Goal: Information Seeking & Learning: Learn about a topic

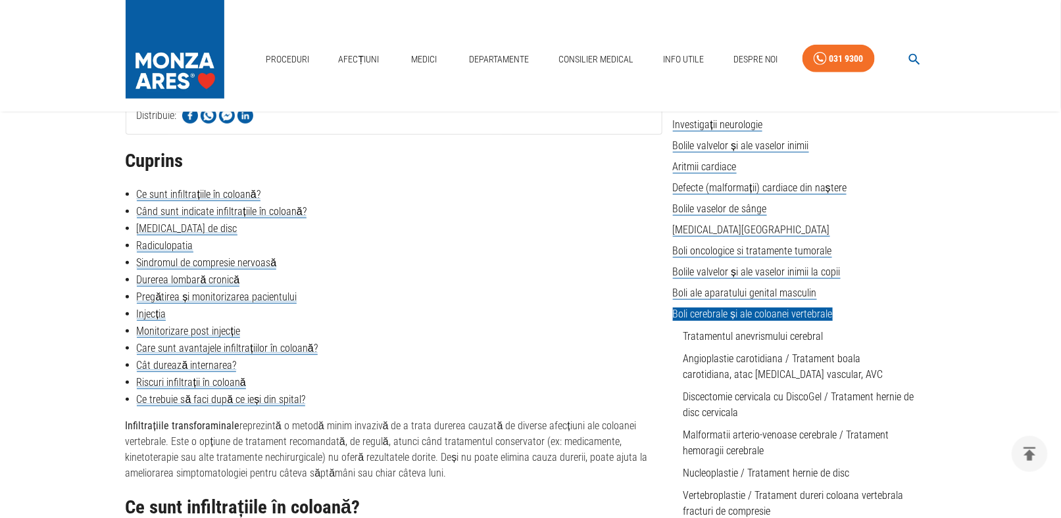
scroll to position [329, 0]
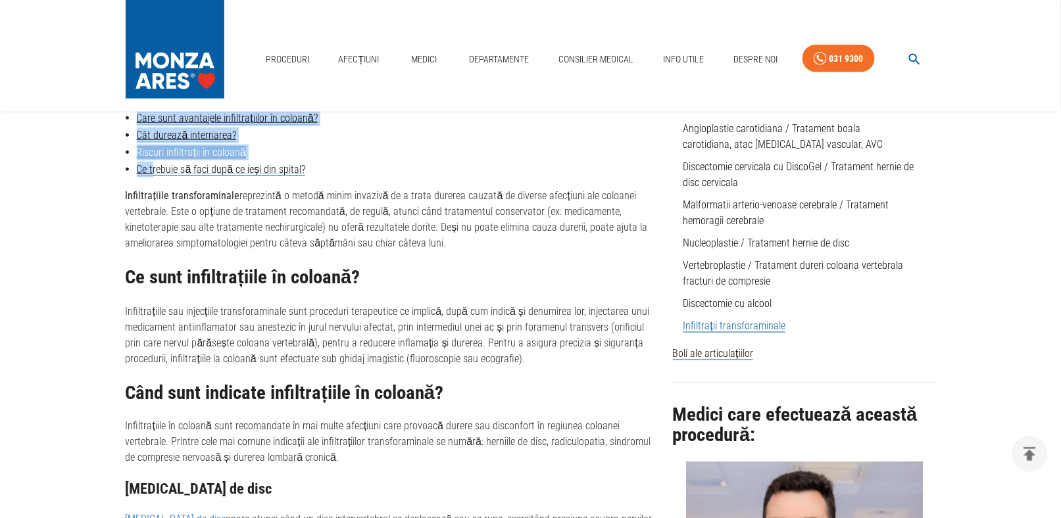
drag, startPoint x: 121, startPoint y: 126, endPoint x: 155, endPoint y: 156, distance: 45.7
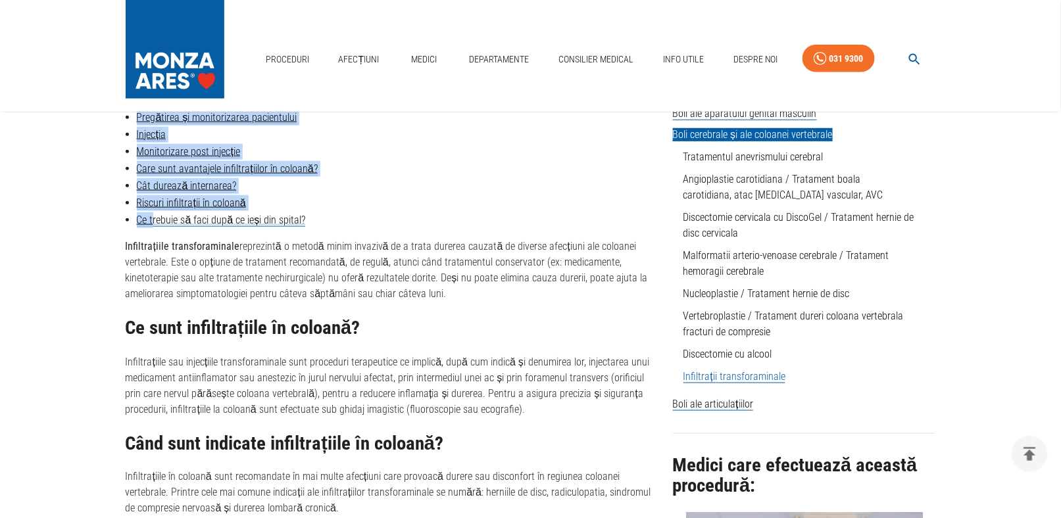
scroll to position [460, 0]
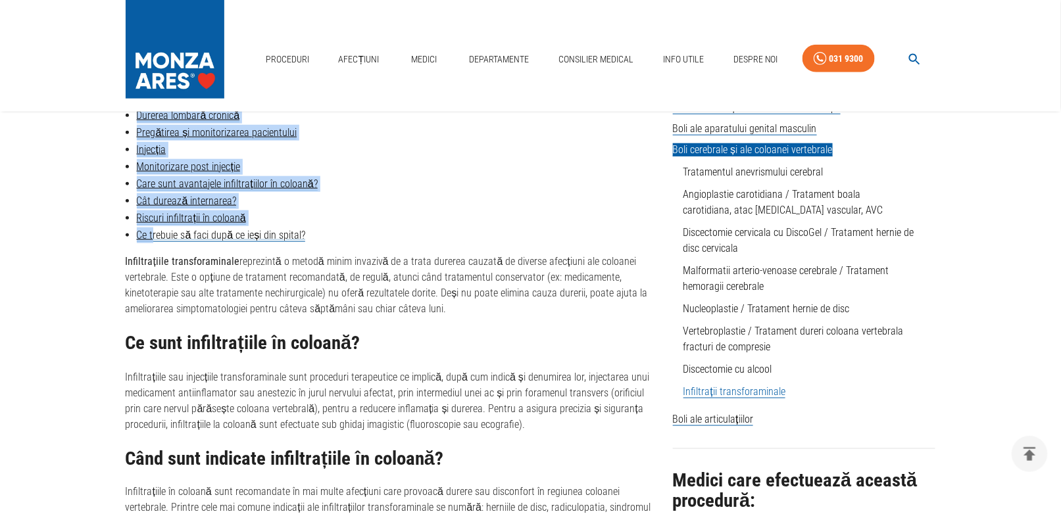
drag, startPoint x: 155, startPoint y: 156, endPoint x: 248, endPoint y: 259, distance: 138.3
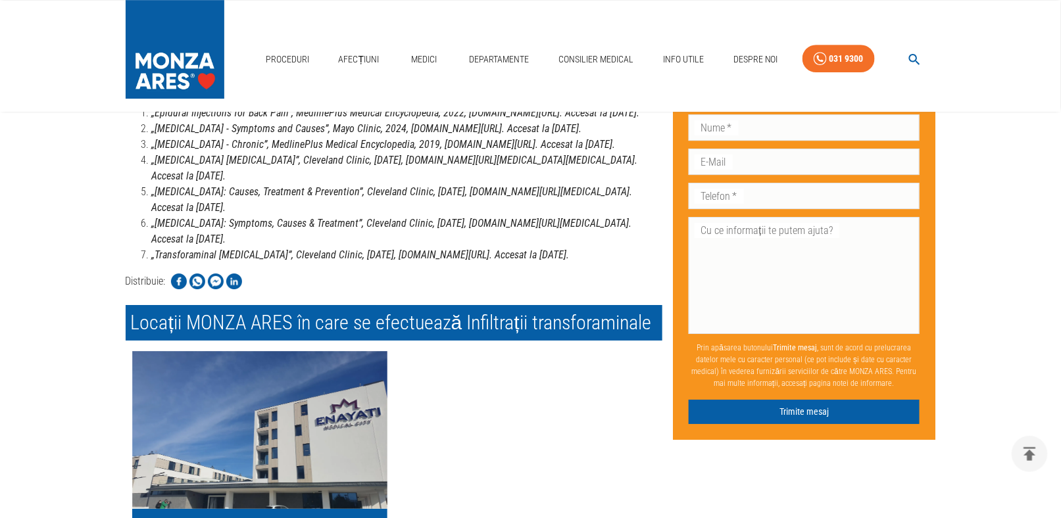
scroll to position [3485, 0]
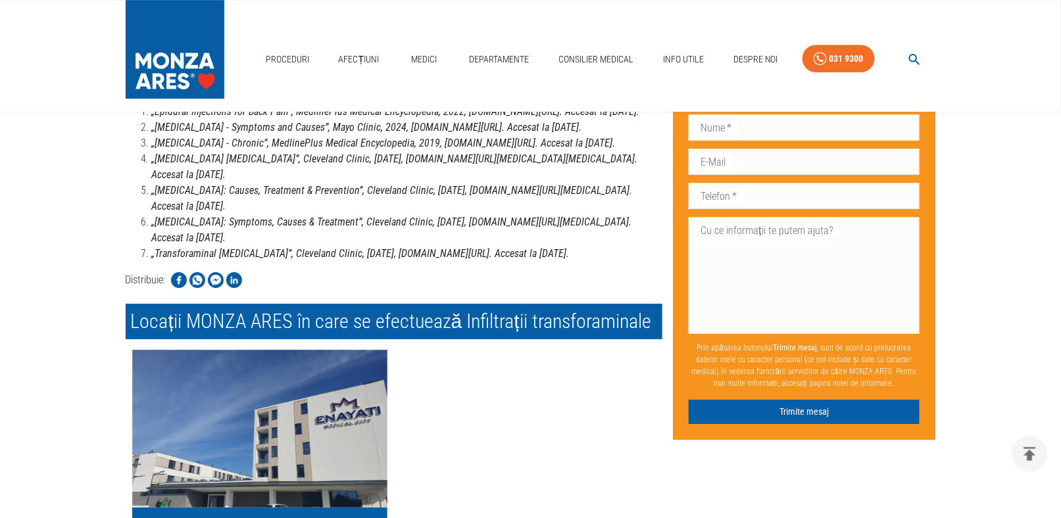
drag, startPoint x: 102, startPoint y: 191, endPoint x: 364, endPoint y: 314, distance: 289.7
copy div "Cuprins Ce sunt infiltrațiile în coloană? Când sunt indicate infiltrațiile în c…"
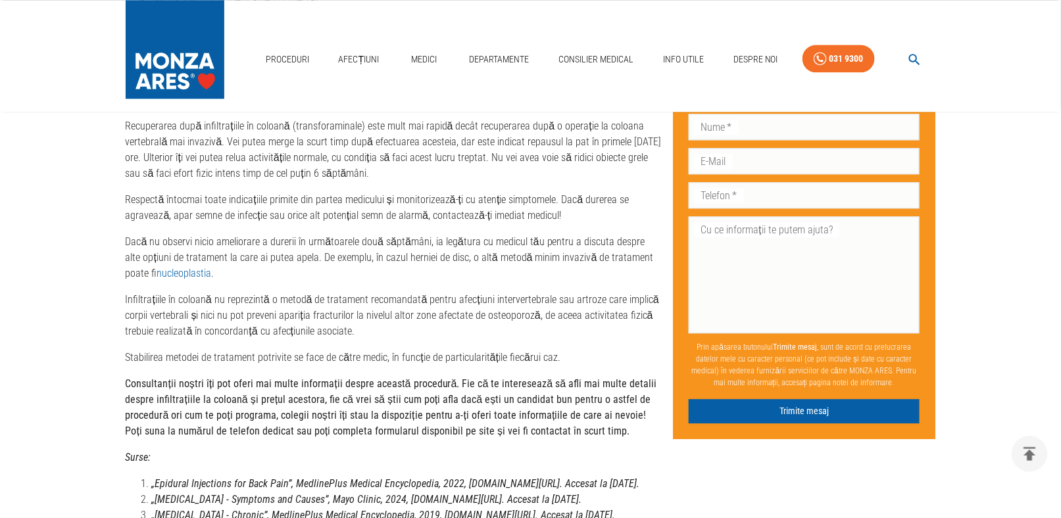
scroll to position [3090, 0]
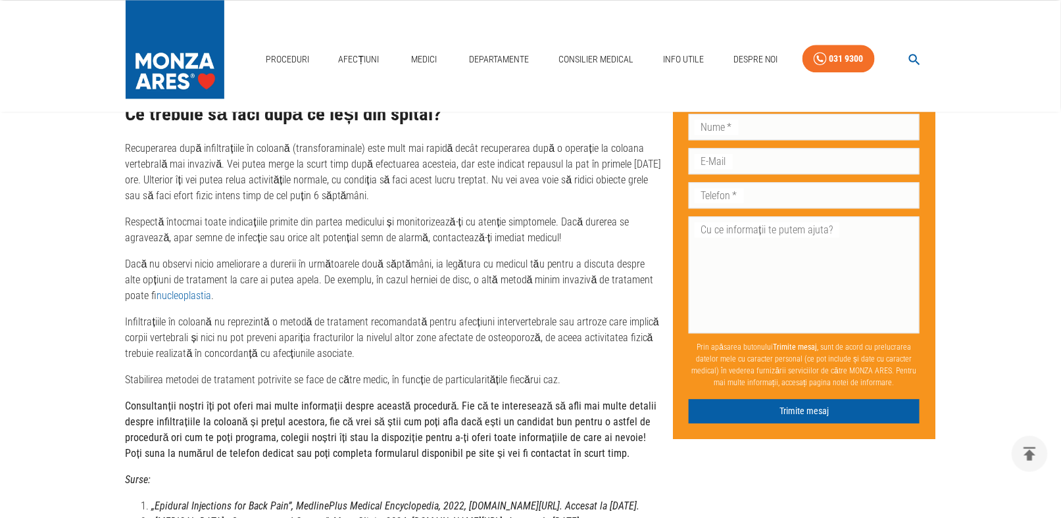
click at [157, 291] on link "nucleoplastia" at bounding box center [184, 295] width 55 height 12
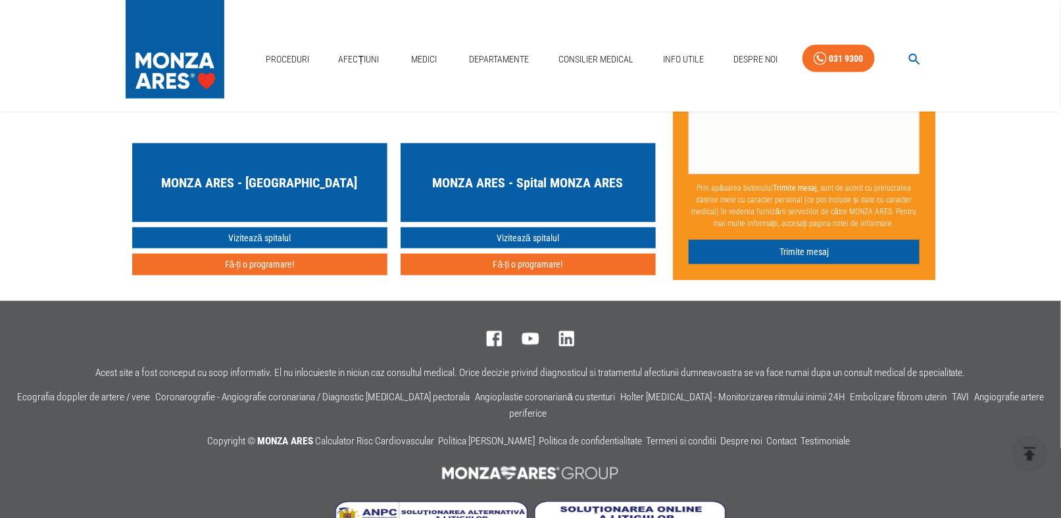
scroll to position [2399, 0]
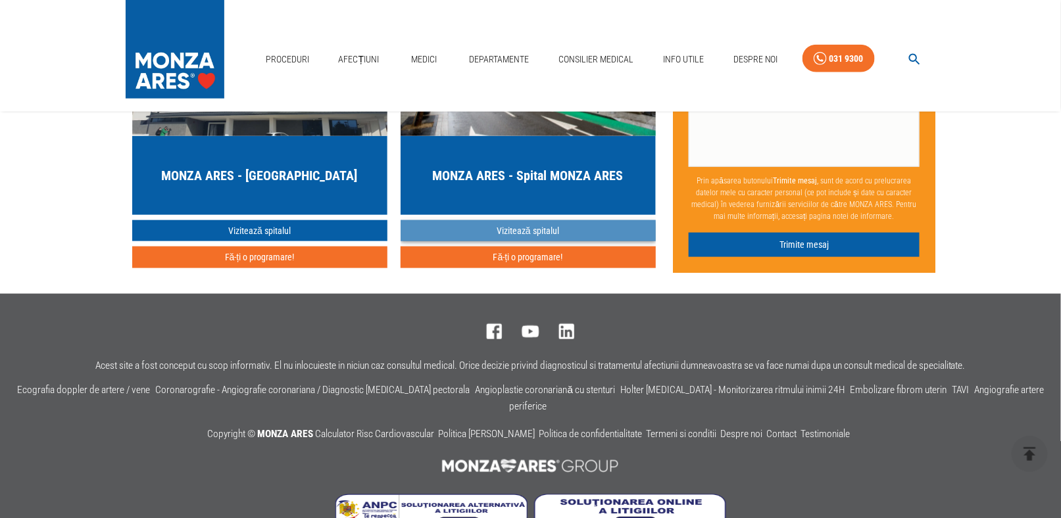
click at [529, 220] on link "Vizitează spitalul" at bounding box center [527, 231] width 255 height 22
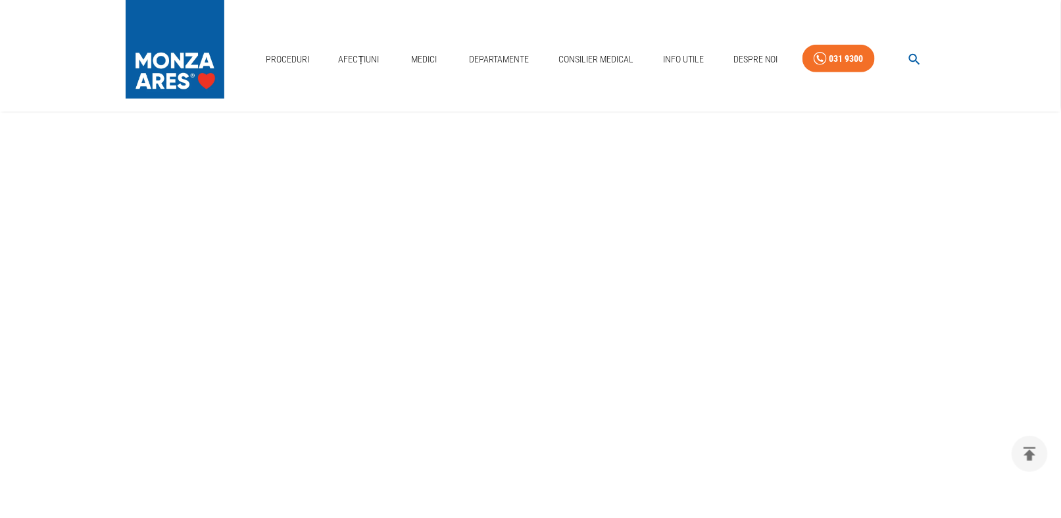
scroll to position [329, 0]
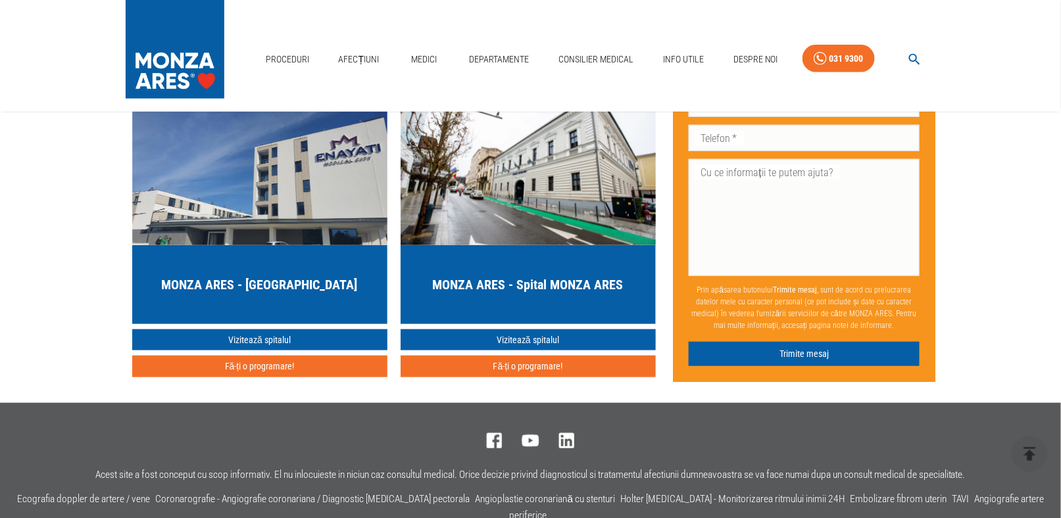
scroll to position [2334, 0]
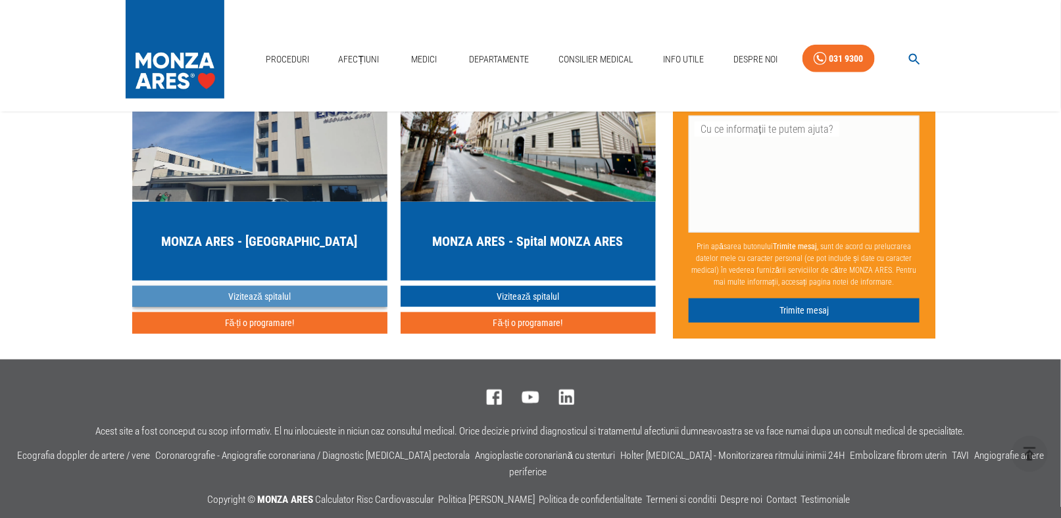
click at [268, 286] on link "Vizitează spitalul" at bounding box center [259, 297] width 255 height 22
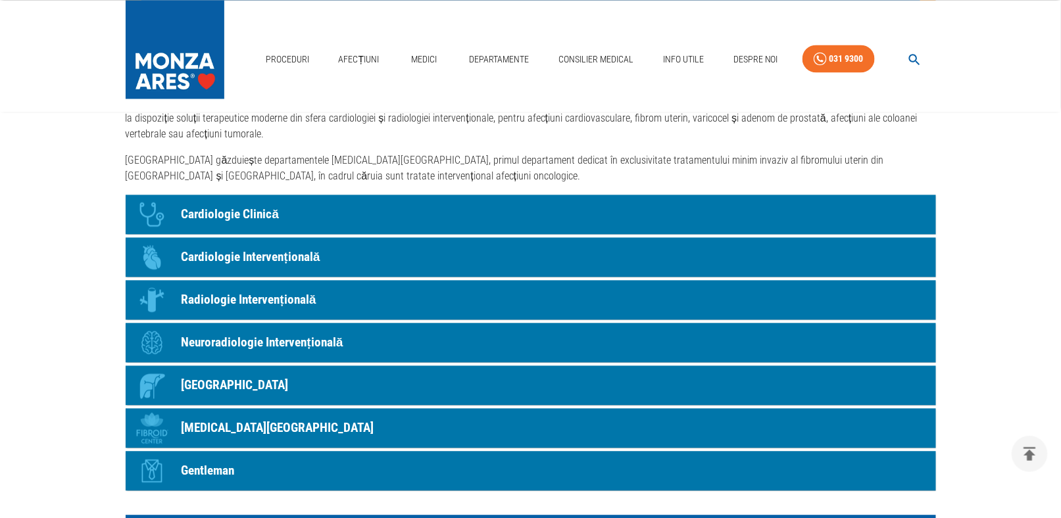
scroll to position [986, 0]
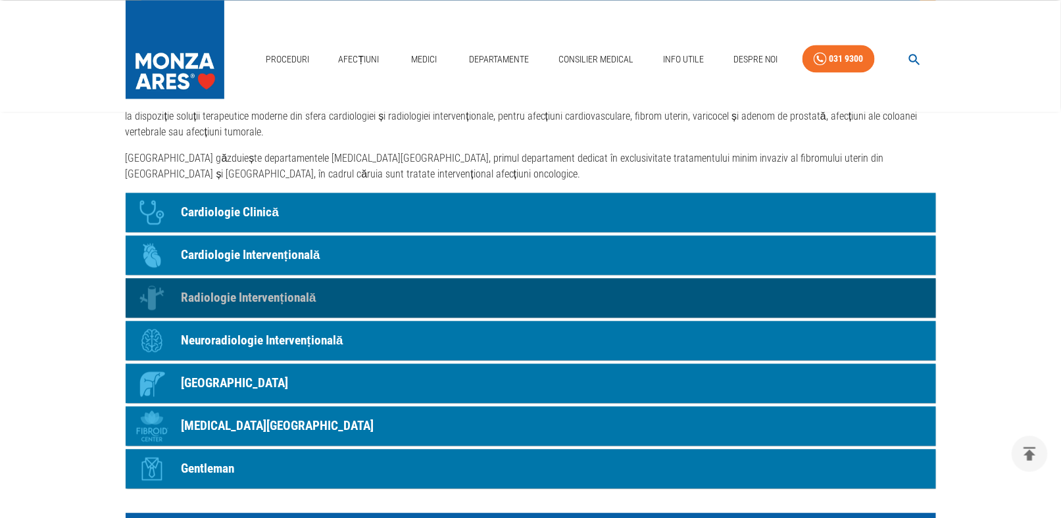
click at [268, 297] on p "Radiologie Intervențională" at bounding box center [248, 298] width 135 height 19
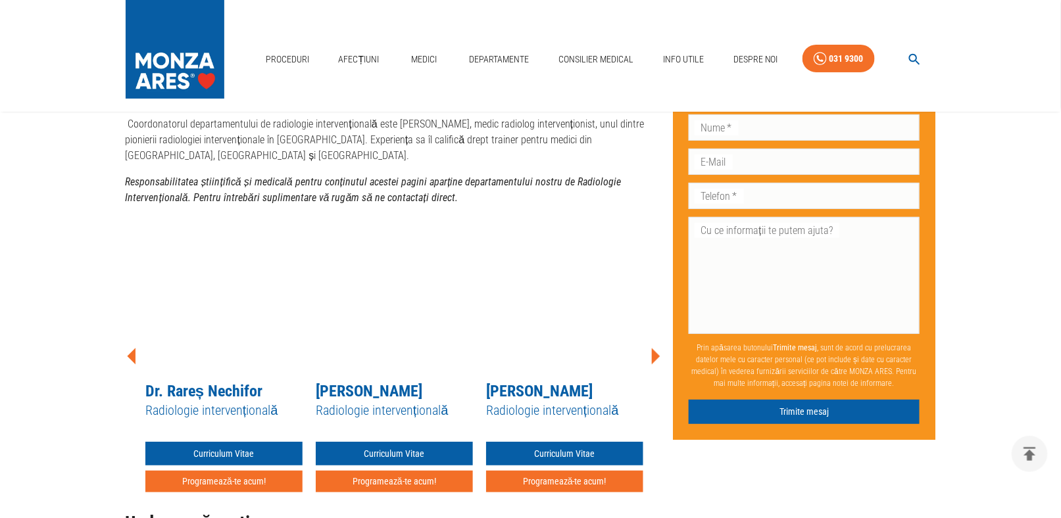
scroll to position [3879, 0]
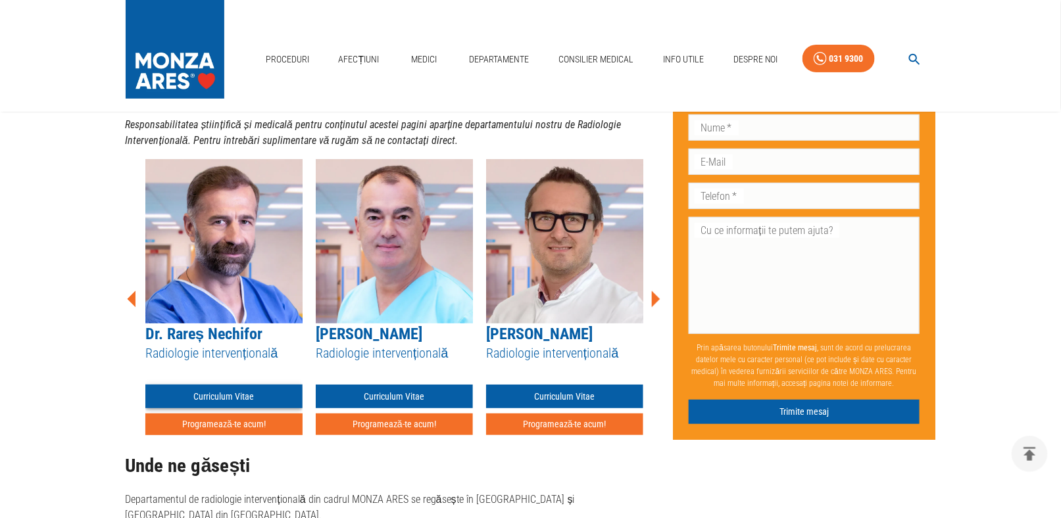
click at [230, 385] on link "Curriculum Vitae" at bounding box center [223, 397] width 157 height 24
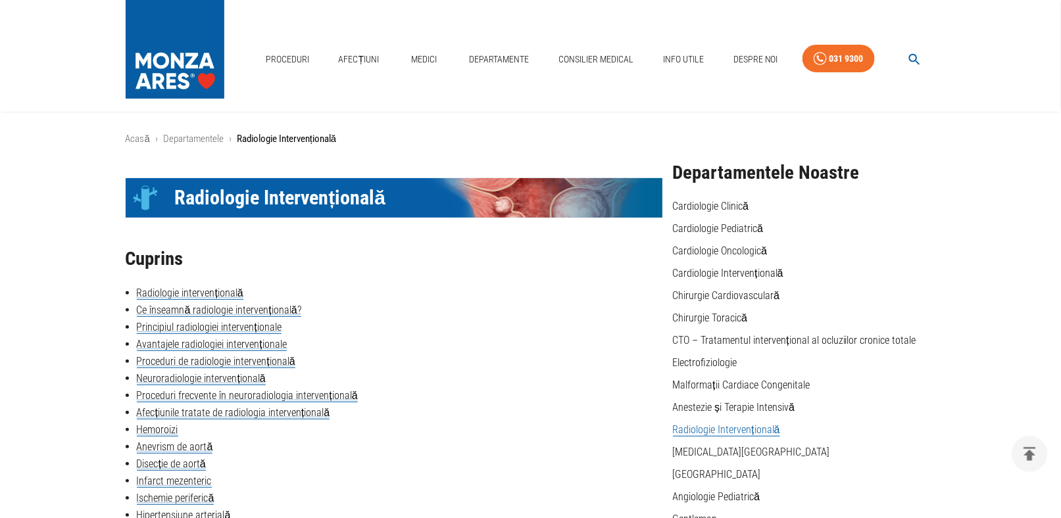
scroll to position [3879, 0]
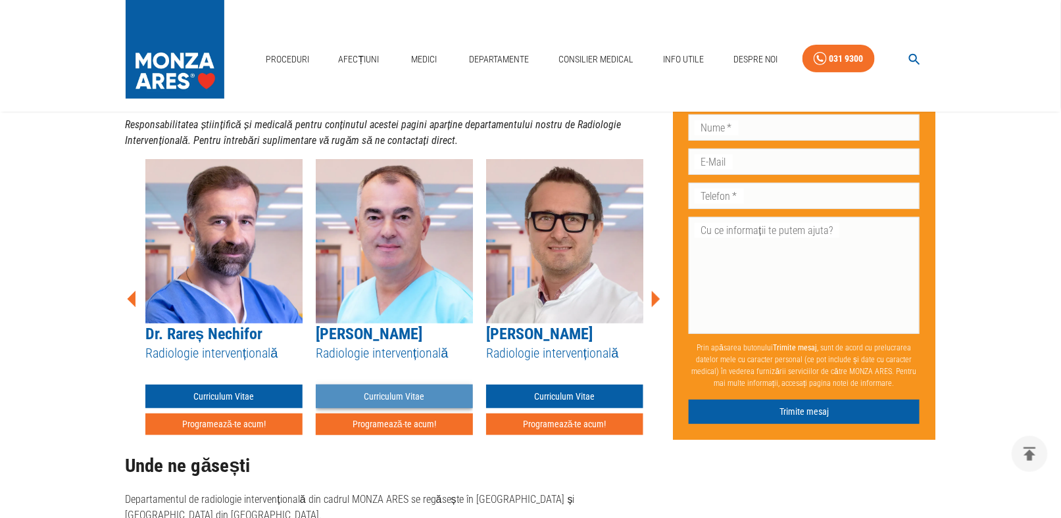
click at [387, 385] on link "Curriculum Vitae" at bounding box center [394, 397] width 157 height 24
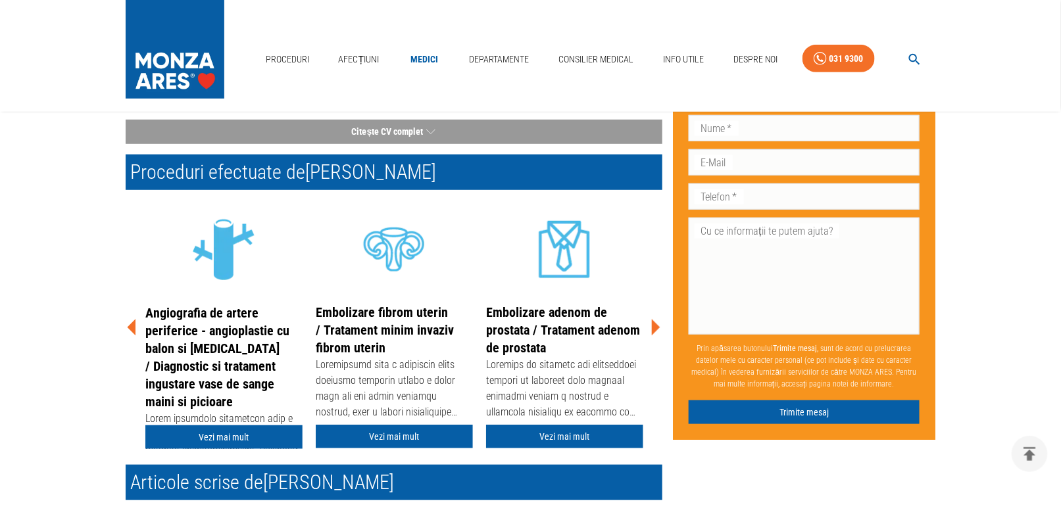
scroll to position [197, 0]
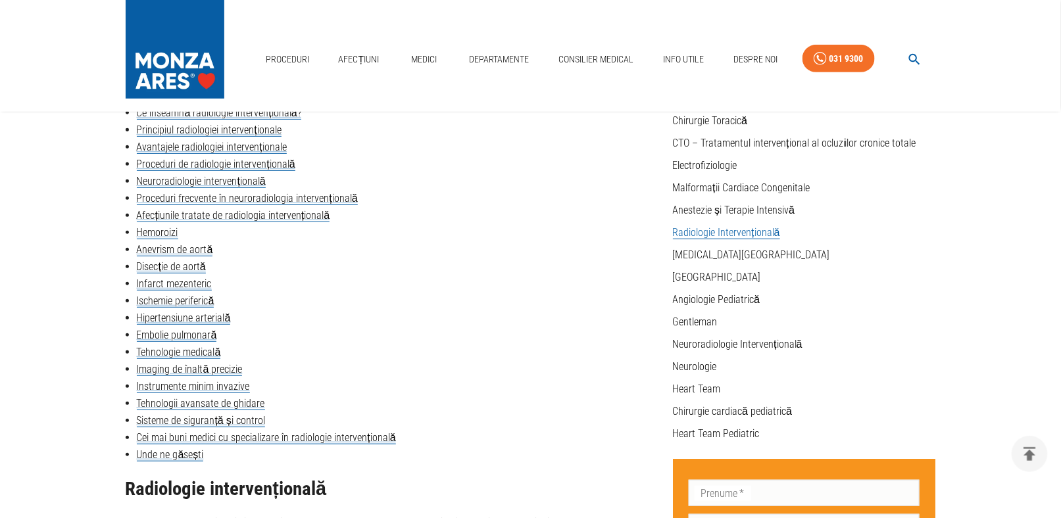
scroll to position [3879, 0]
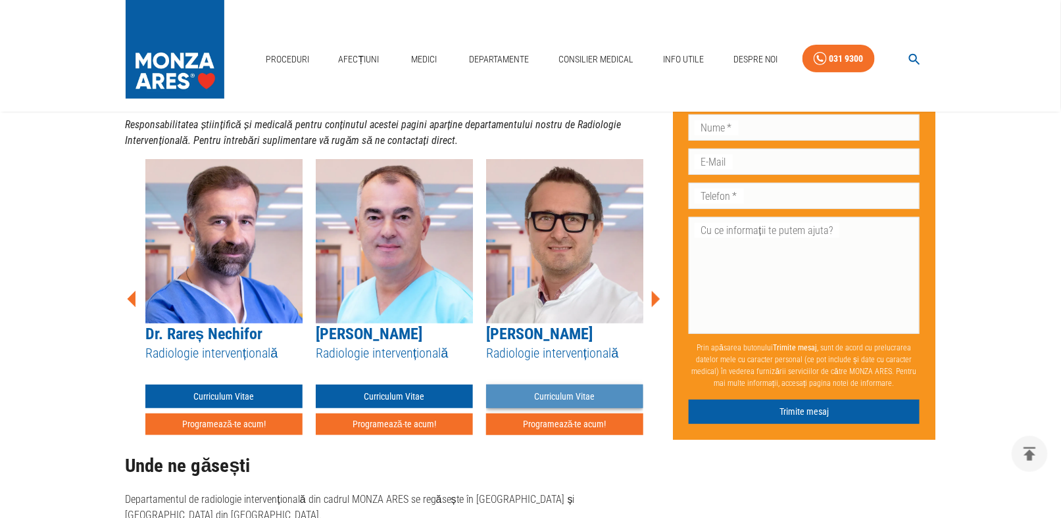
click at [558, 385] on link "Curriculum Vitae" at bounding box center [564, 397] width 157 height 24
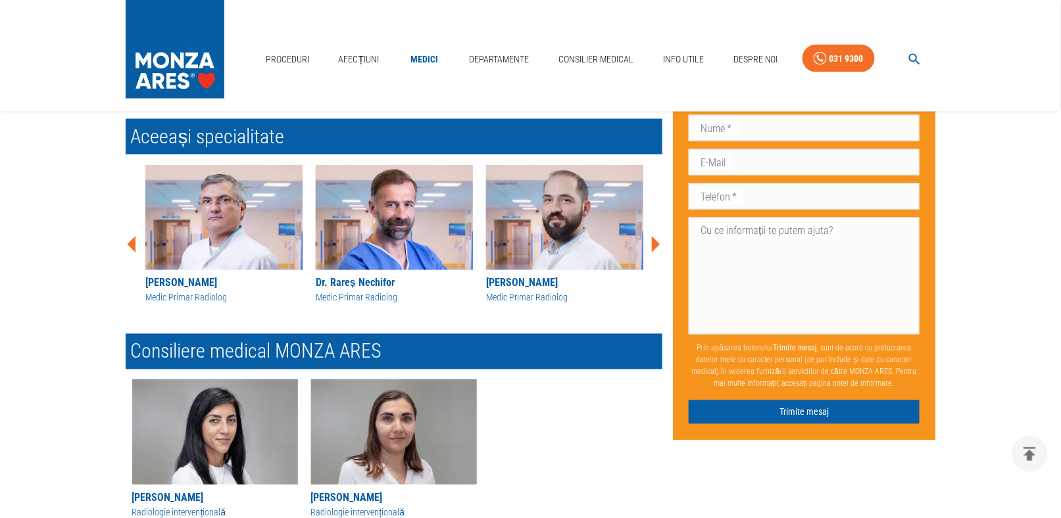
scroll to position [789, 0]
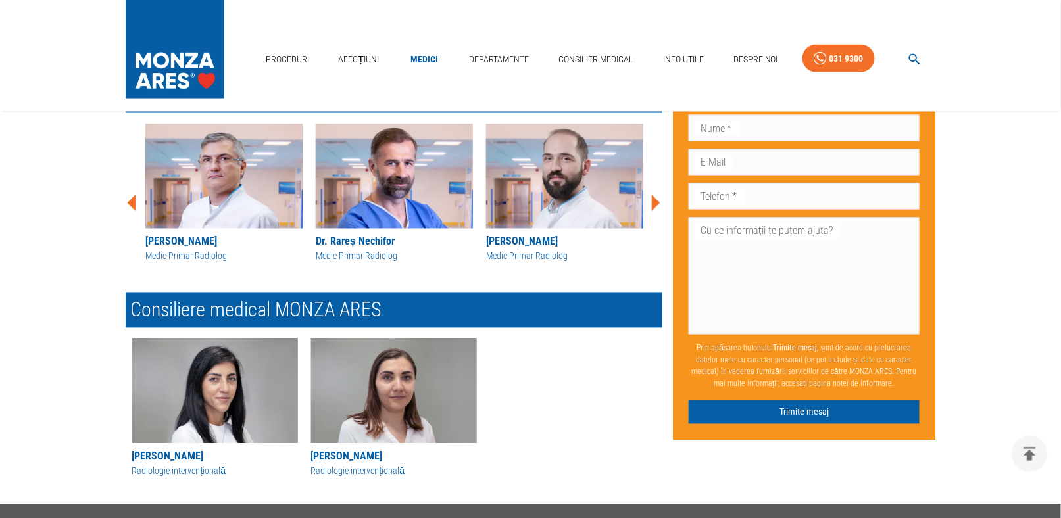
click at [531, 238] on div "[PERSON_NAME]" at bounding box center [564, 242] width 157 height 16
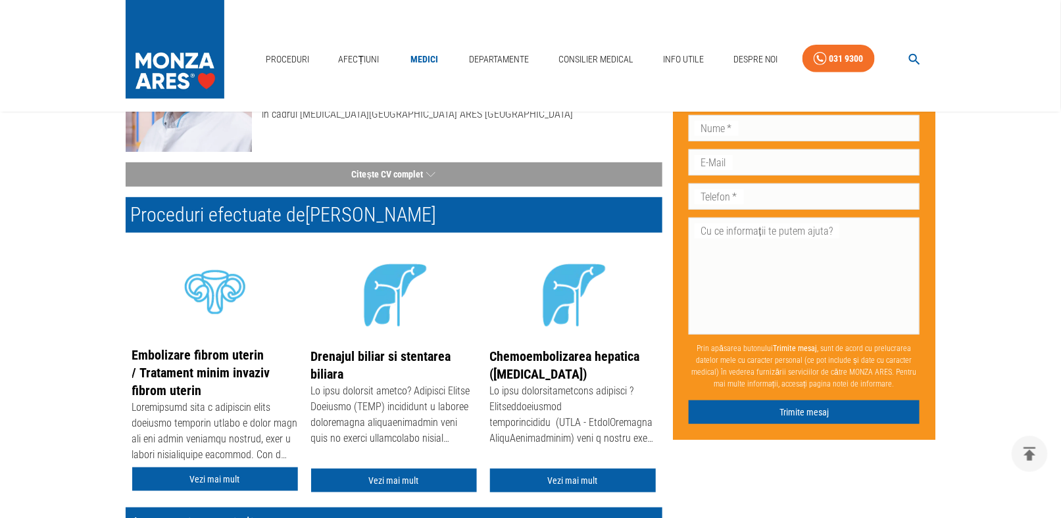
scroll to position [197, 0]
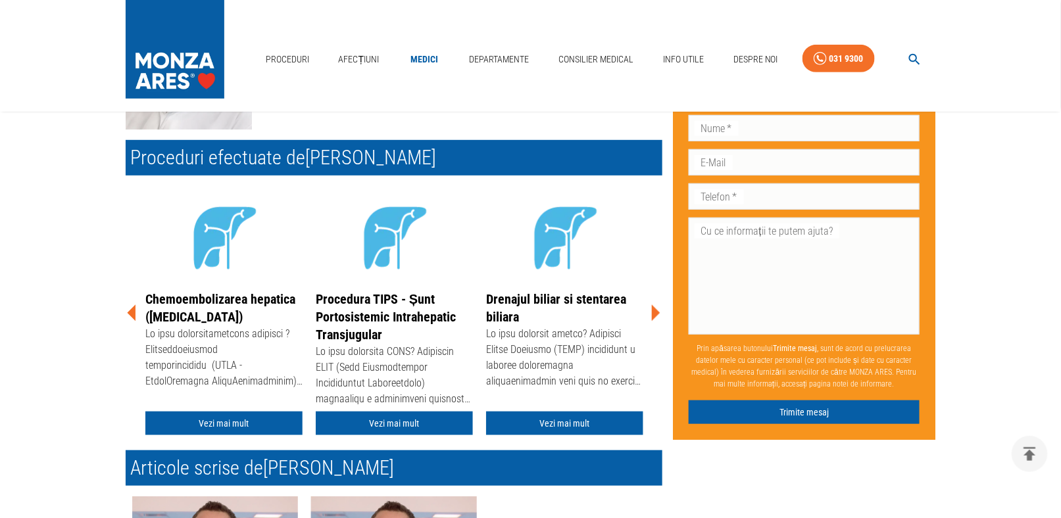
scroll to position [789, 0]
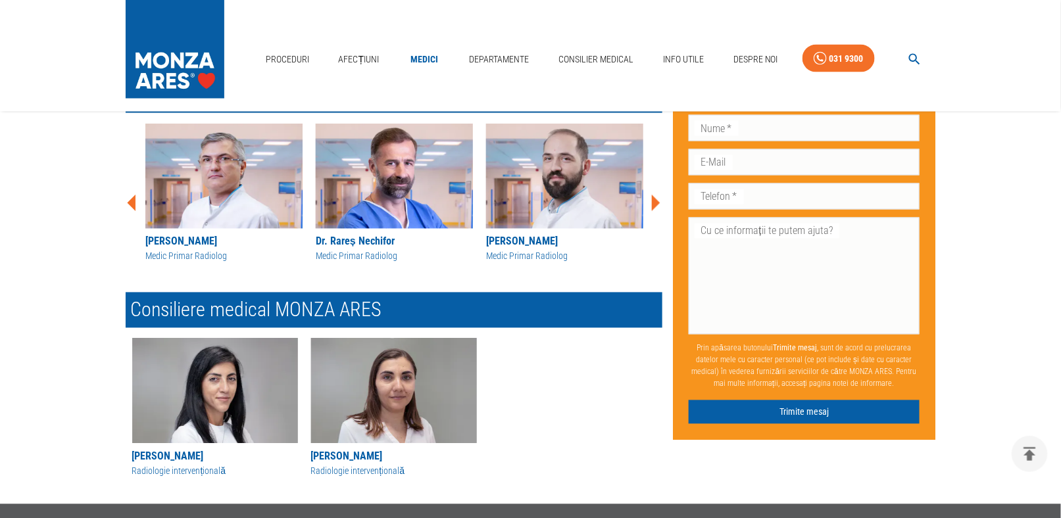
click at [192, 243] on div "[PERSON_NAME]" at bounding box center [223, 242] width 157 height 16
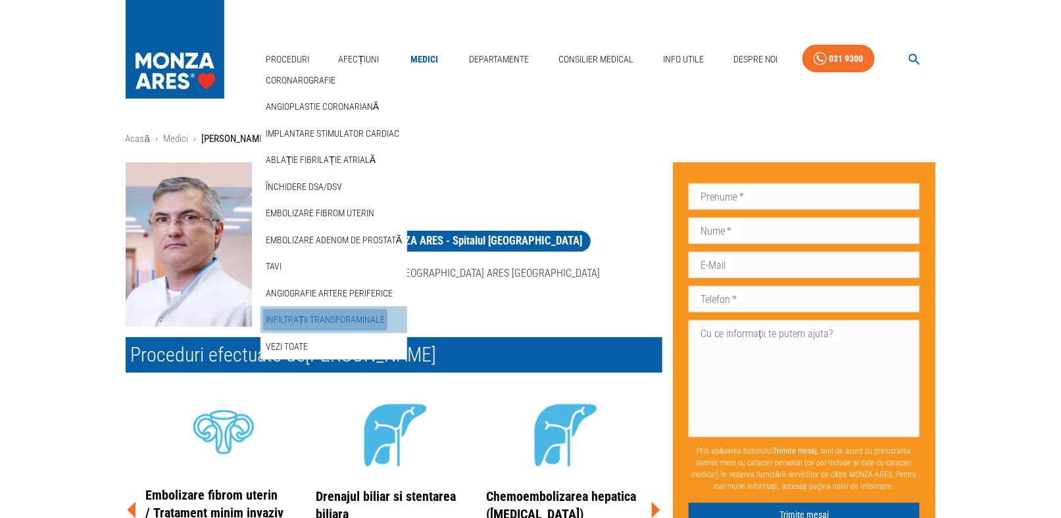
click at [321, 315] on link "Infiltrații transforaminale" at bounding box center [325, 320] width 125 height 22
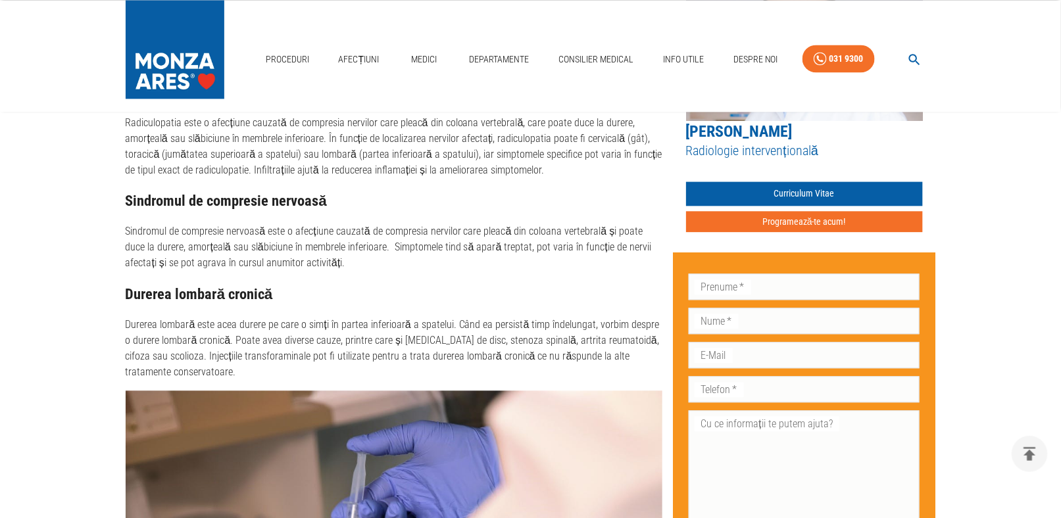
scroll to position [1052, 0]
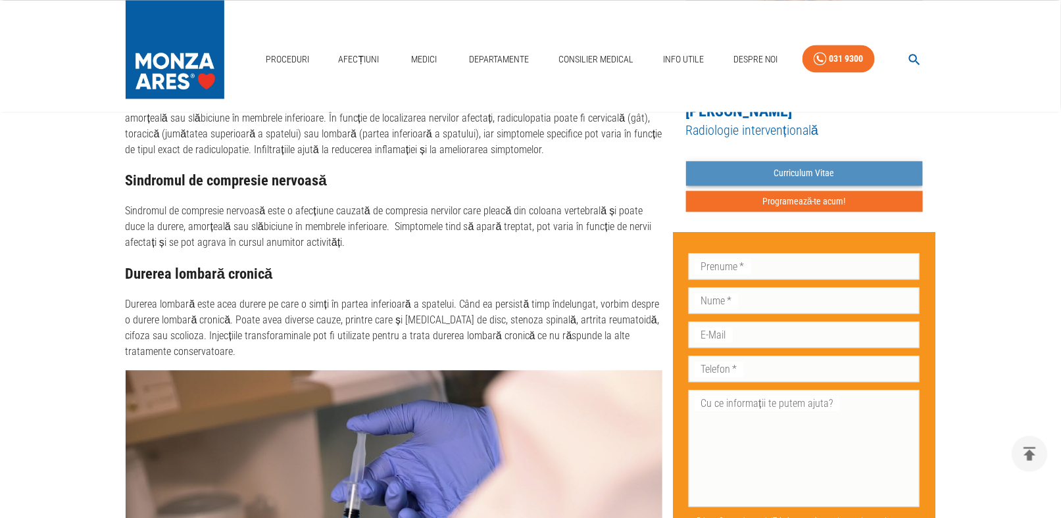
click at [798, 171] on link "Curriculum Vitae" at bounding box center [804, 173] width 237 height 24
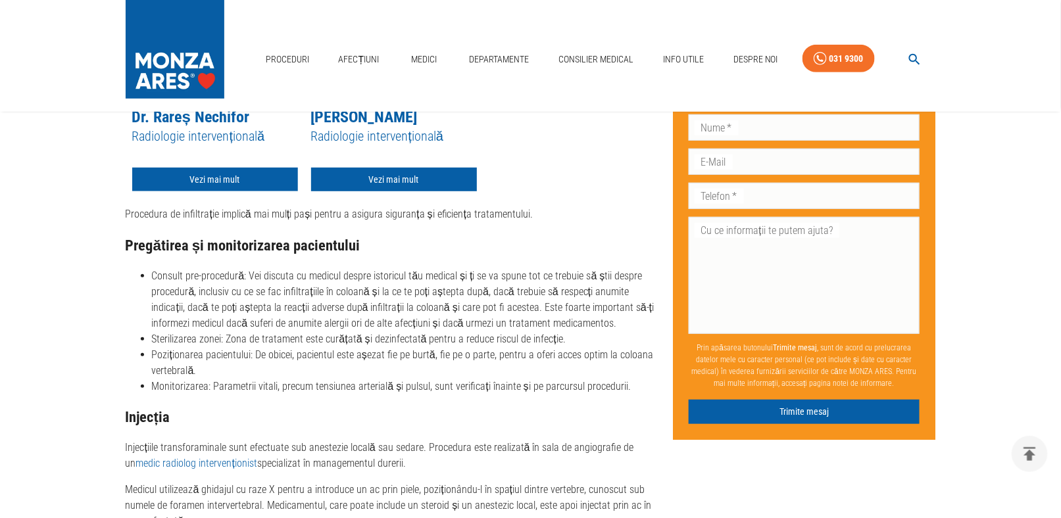
scroll to position [1973, 0]
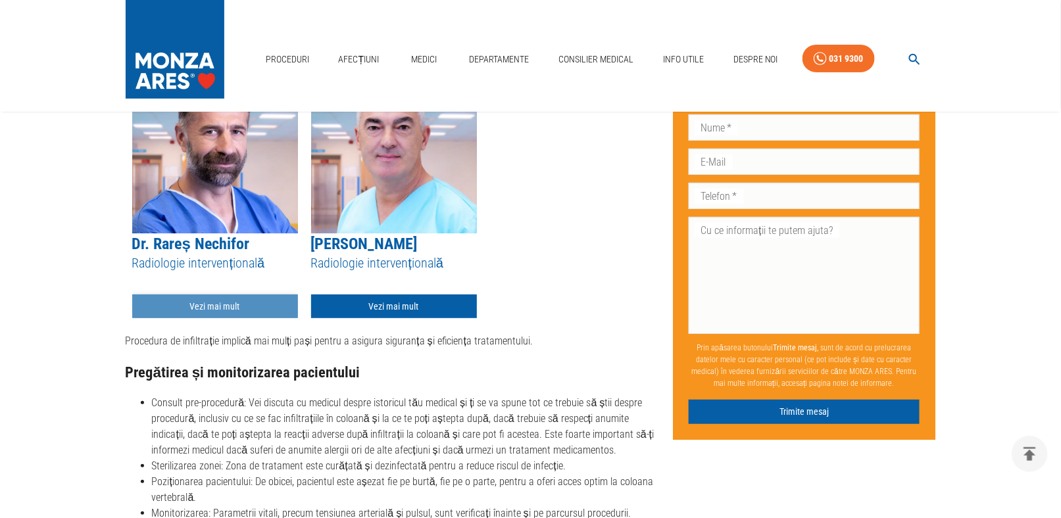
click at [214, 301] on link "Vezi mai mult" at bounding box center [215, 307] width 166 height 24
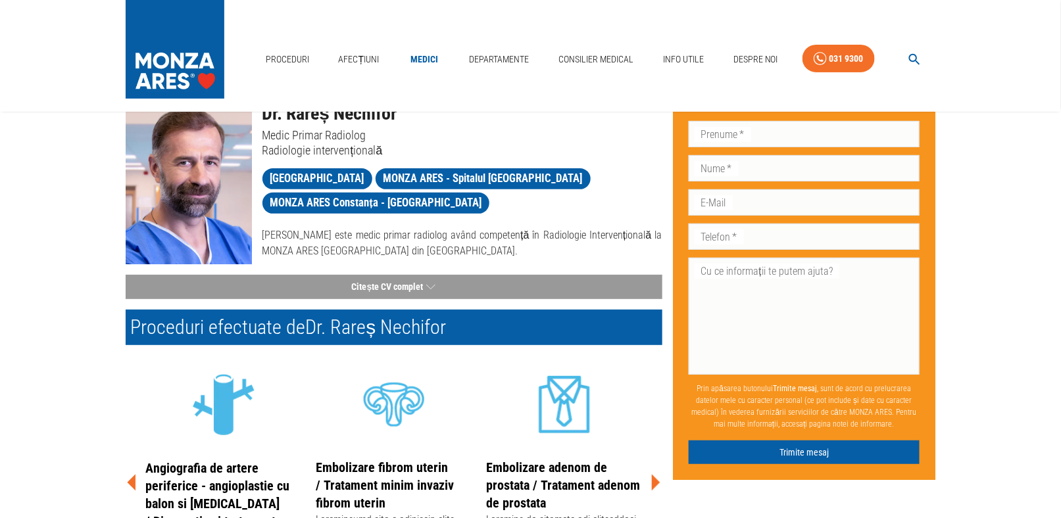
scroll to position [57, 0]
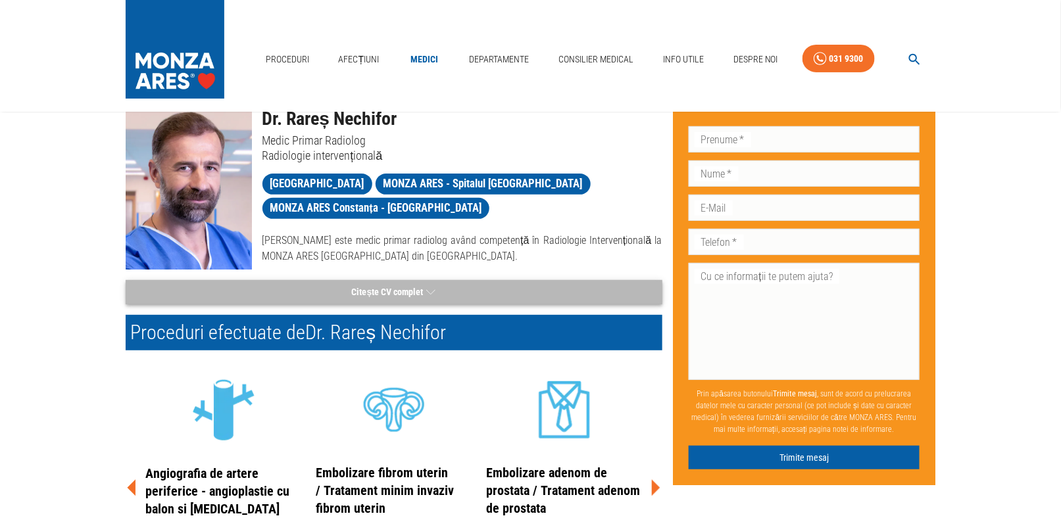
click at [429, 287] on icon "button" at bounding box center [430, 292] width 9 height 16
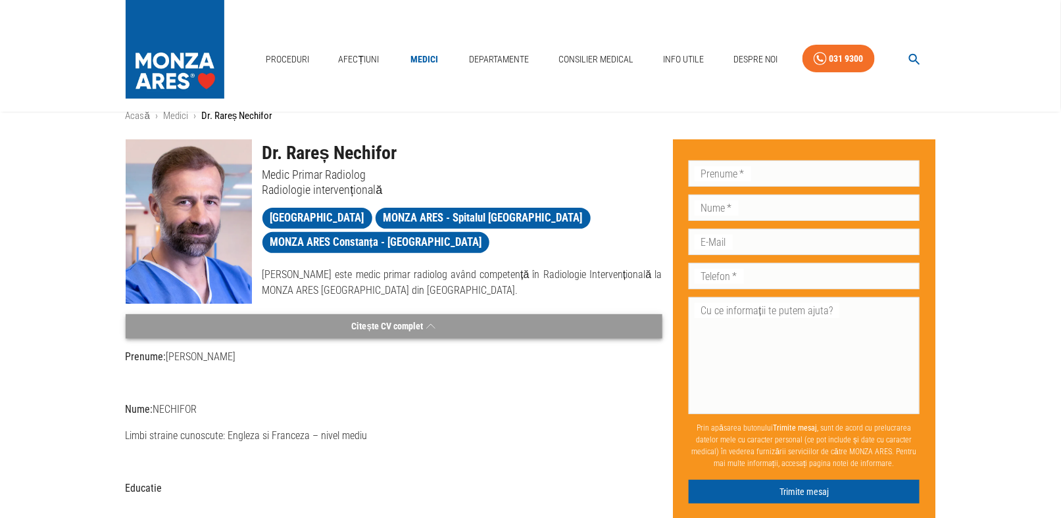
scroll to position [0, 0]
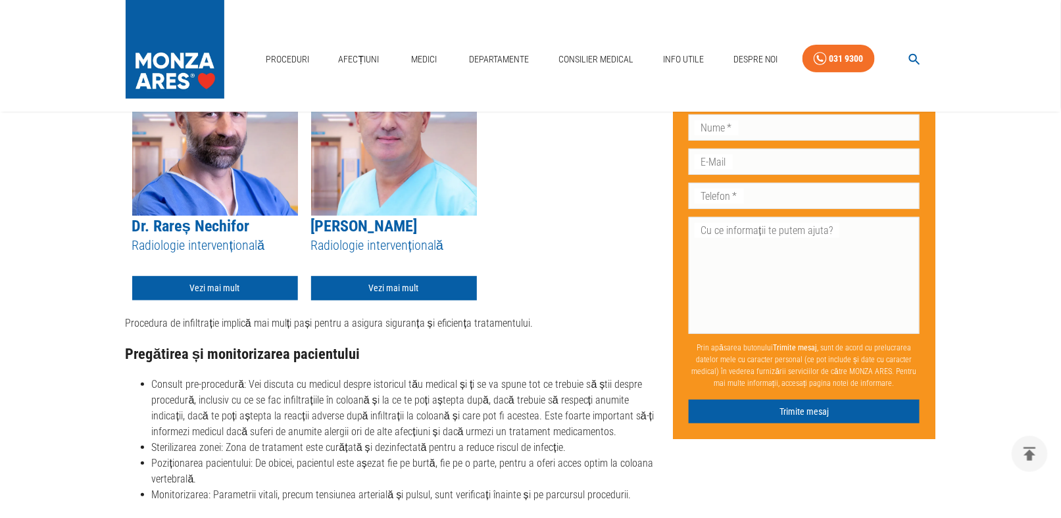
scroll to position [2053, 0]
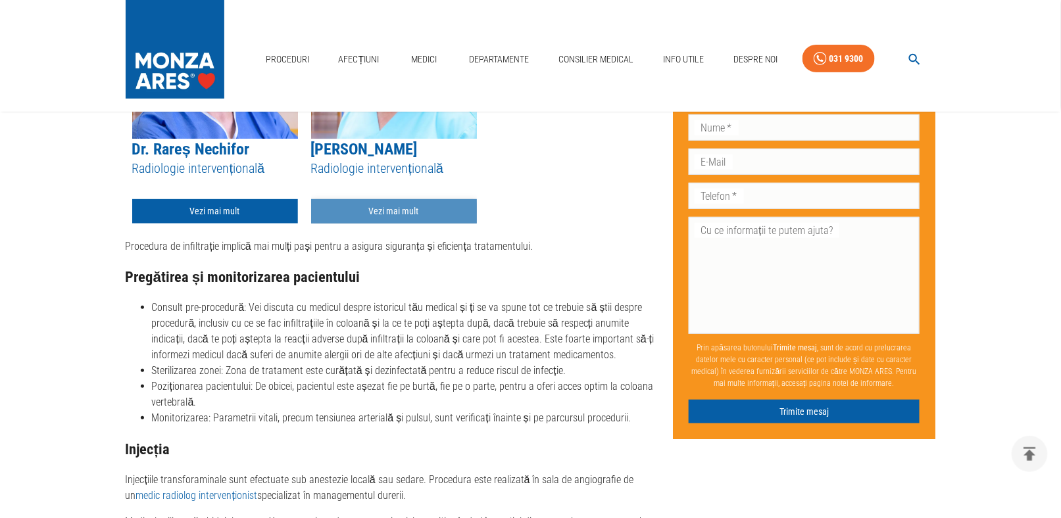
click at [400, 203] on link "Vezi mai mult" at bounding box center [394, 211] width 166 height 24
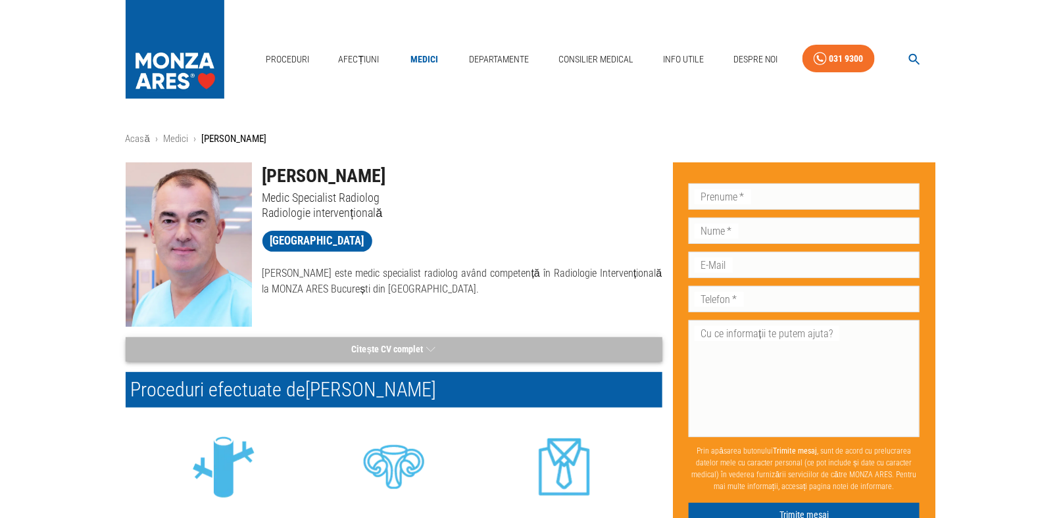
click at [403, 345] on button "Citește CV complet" at bounding box center [394, 349] width 537 height 24
